Goal: Information Seeking & Learning: Find contact information

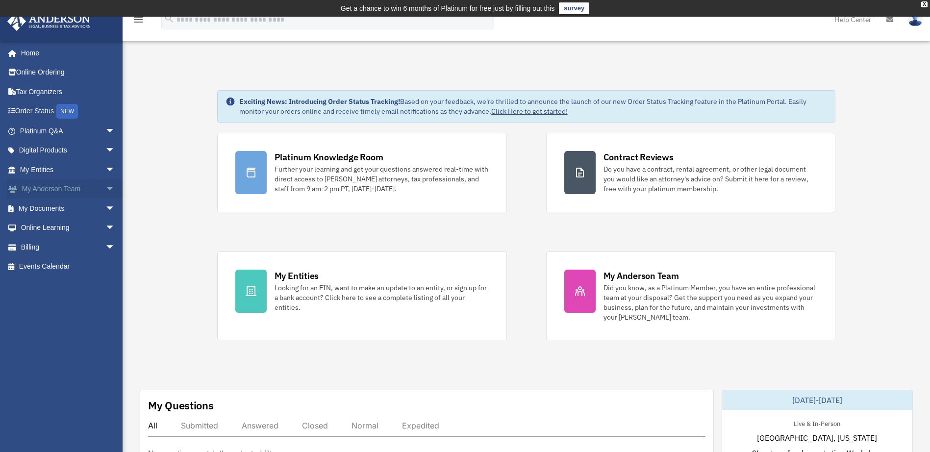
click at [105, 190] on span "arrow_drop_down" at bounding box center [115, 190] width 20 height 20
click at [59, 208] on link "My Anderson Team" at bounding box center [72, 209] width 116 height 20
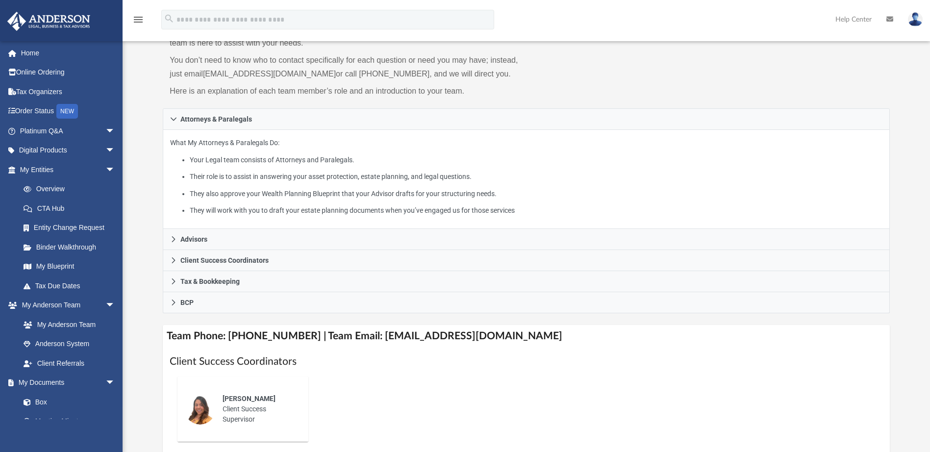
scroll to position [294, 0]
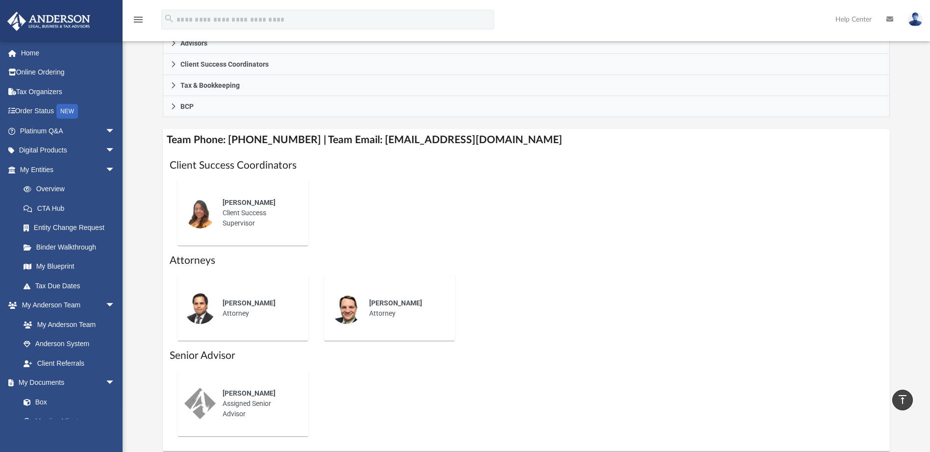
click at [275, 145] on h4 "Team Phone: (725) 208-3141 | Team Email: myteam@andersonadvisors.com" at bounding box center [526, 140] width 727 height 22
click at [297, 137] on h4 "Team Phone: (725) 208-3141 | Team Email: myteam@andersonadvisors.com" at bounding box center [526, 140] width 727 height 22
drag, startPoint x: 297, startPoint y: 138, endPoint x: 229, endPoint y: 140, distance: 68.7
click at [229, 140] on h4 "Team Phone: (725) 208-3141 | Team Email: myteam@andersonadvisors.com" at bounding box center [526, 140] width 727 height 22
copy h4 "(725) 208-3141"
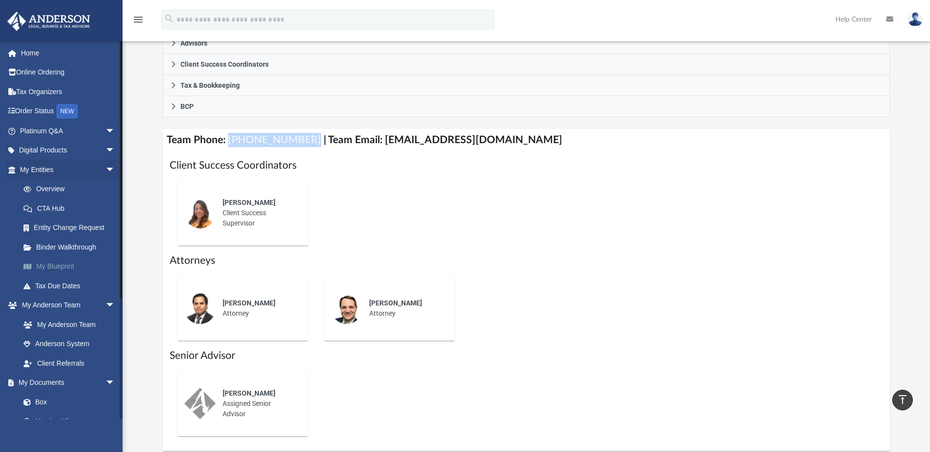
click at [58, 265] on link "My Blueprint" at bounding box center [72, 267] width 116 height 20
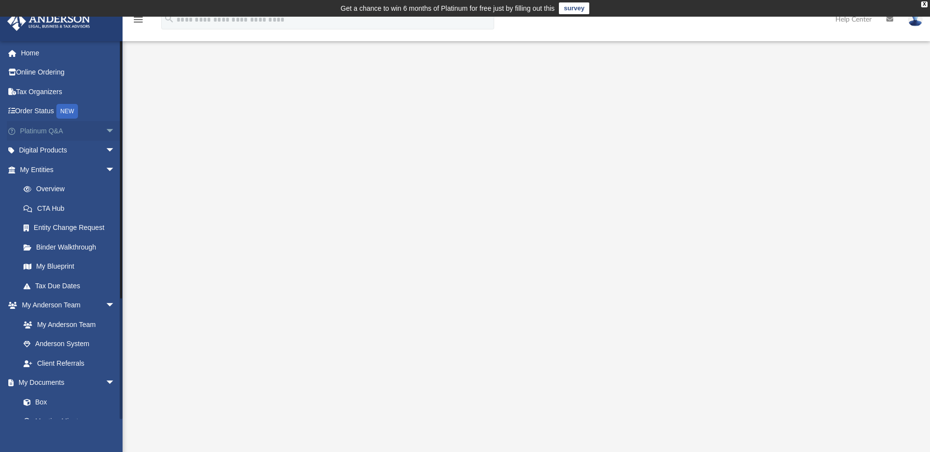
click at [77, 132] on link "Platinum Q&A arrow_drop_down" at bounding box center [68, 131] width 123 height 20
click at [105, 130] on span "arrow_drop_down" at bounding box center [115, 131] width 20 height 20
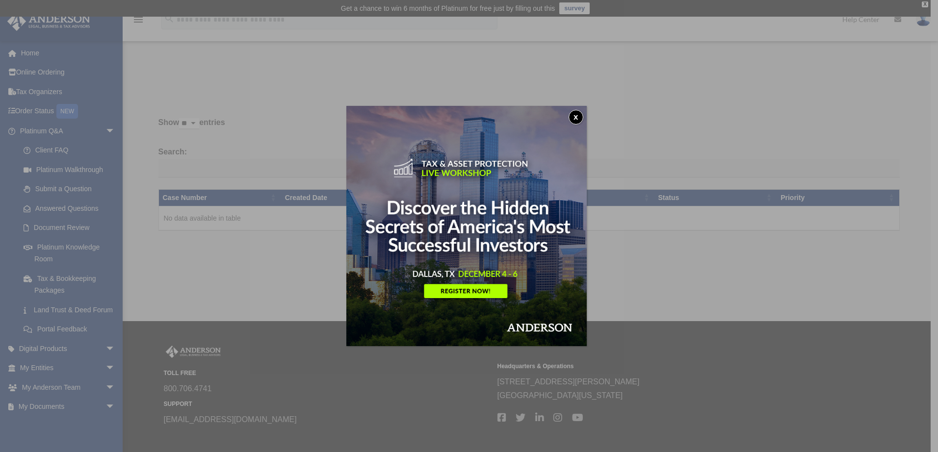
click at [581, 116] on button "x" at bounding box center [575, 117] width 15 height 15
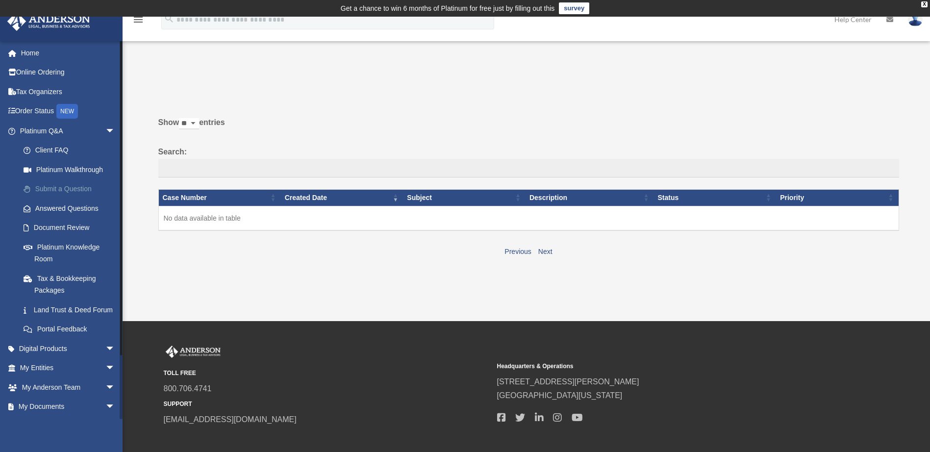
click at [83, 188] on link "Submit a Question" at bounding box center [72, 190] width 116 height 20
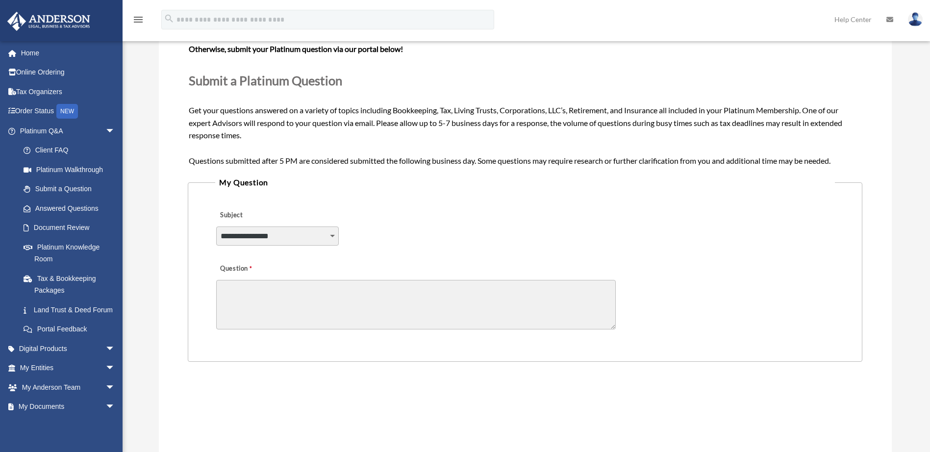
scroll to position [147, 0]
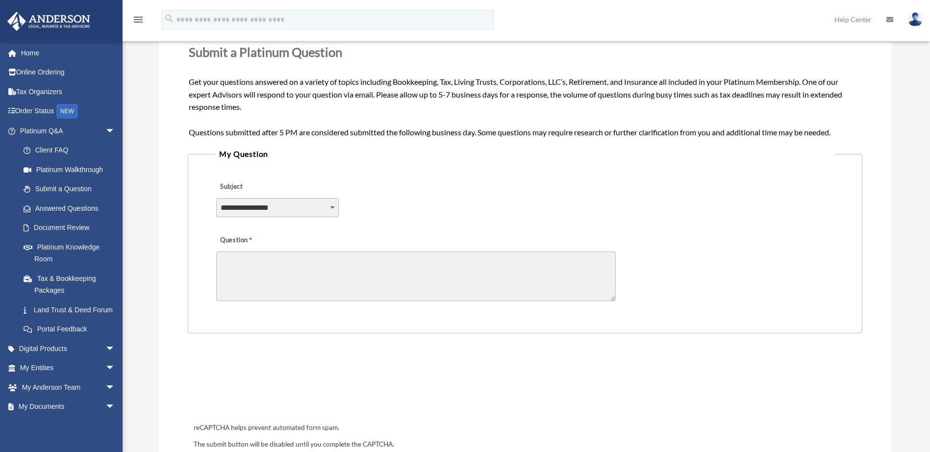
click at [322, 153] on legend "My Question" at bounding box center [524, 154] width 619 height 14
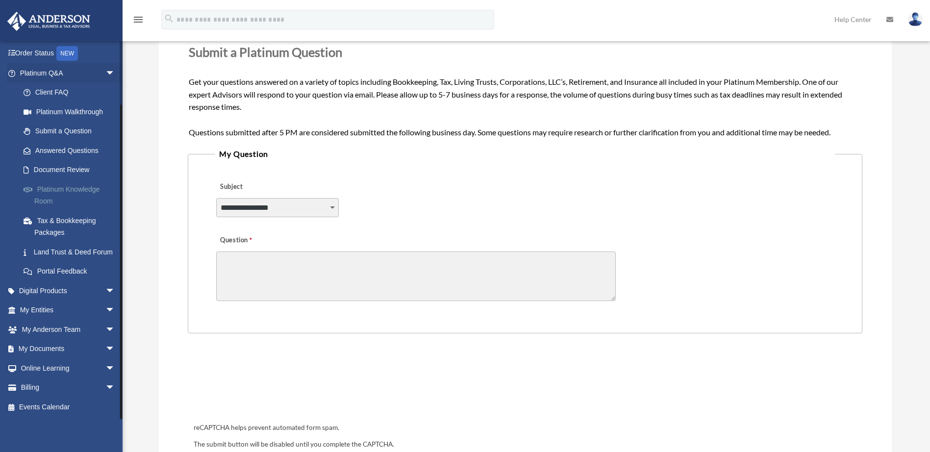
scroll to position [70, 0]
click at [84, 310] on link "My Entities arrow_drop_down" at bounding box center [68, 311] width 123 height 20
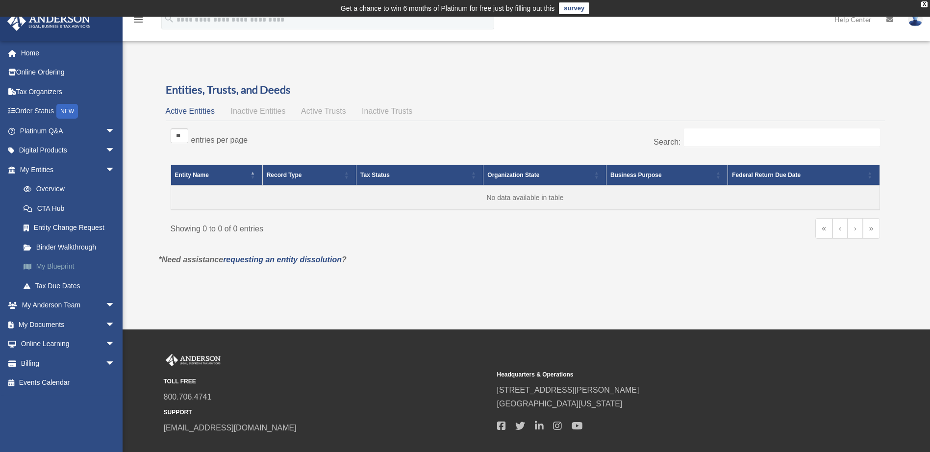
click at [62, 269] on link "My Blueprint" at bounding box center [72, 267] width 116 height 20
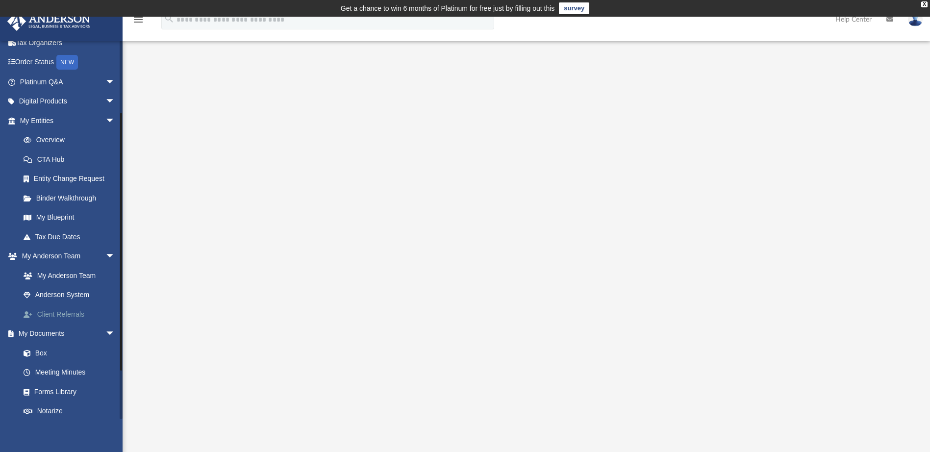
scroll to position [147, 0]
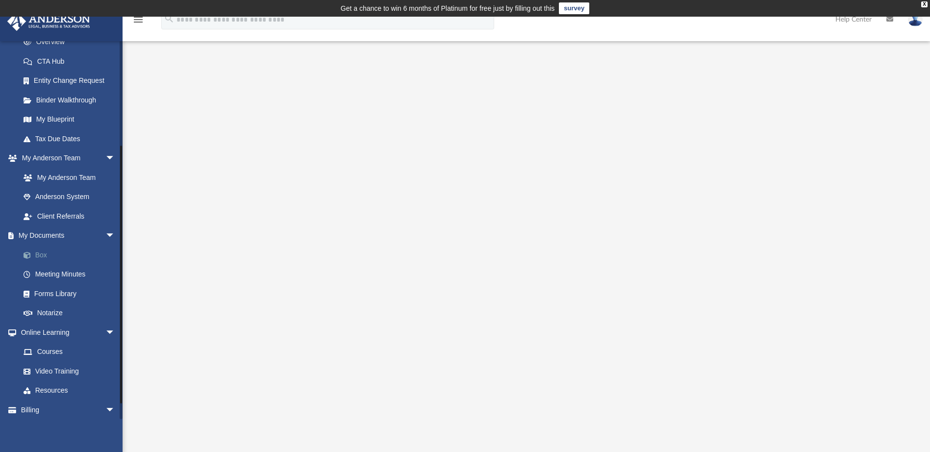
click at [40, 254] on link "Box" at bounding box center [72, 255] width 116 height 20
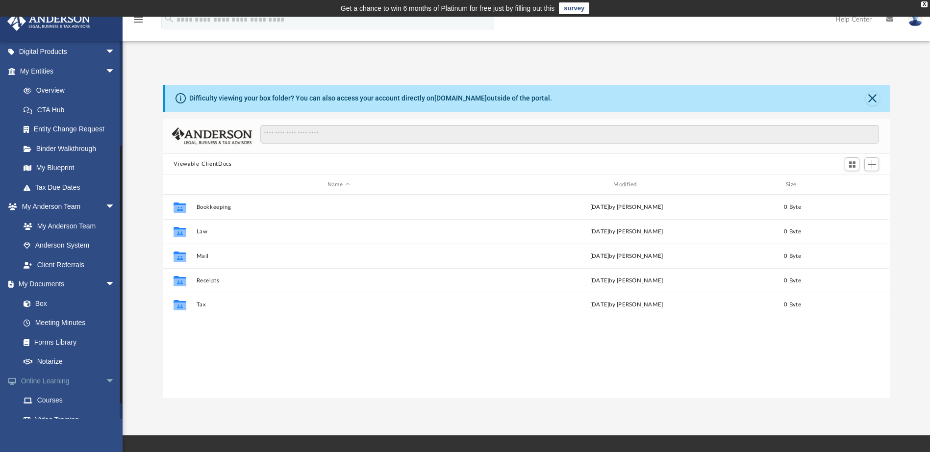
scroll to position [147, 0]
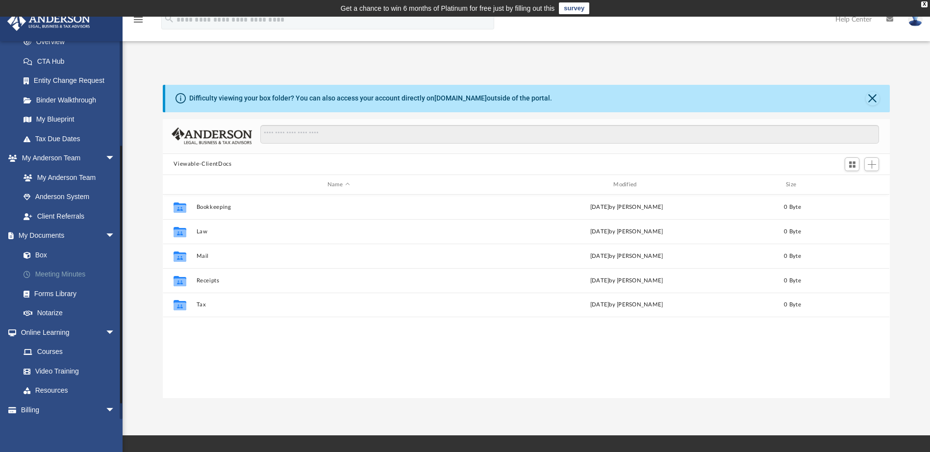
click at [63, 271] on link "Meeting Minutes" at bounding box center [72, 275] width 116 height 20
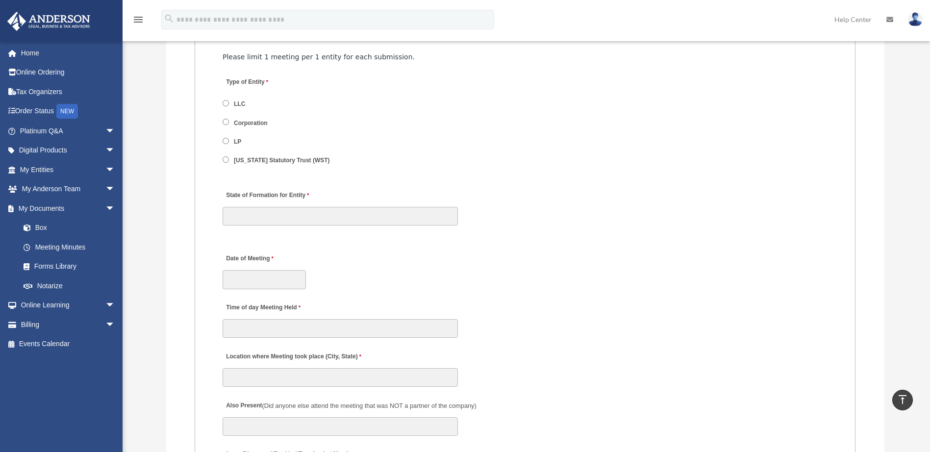
scroll to position [1373, 0]
